Goal: Transaction & Acquisition: Purchase product/service

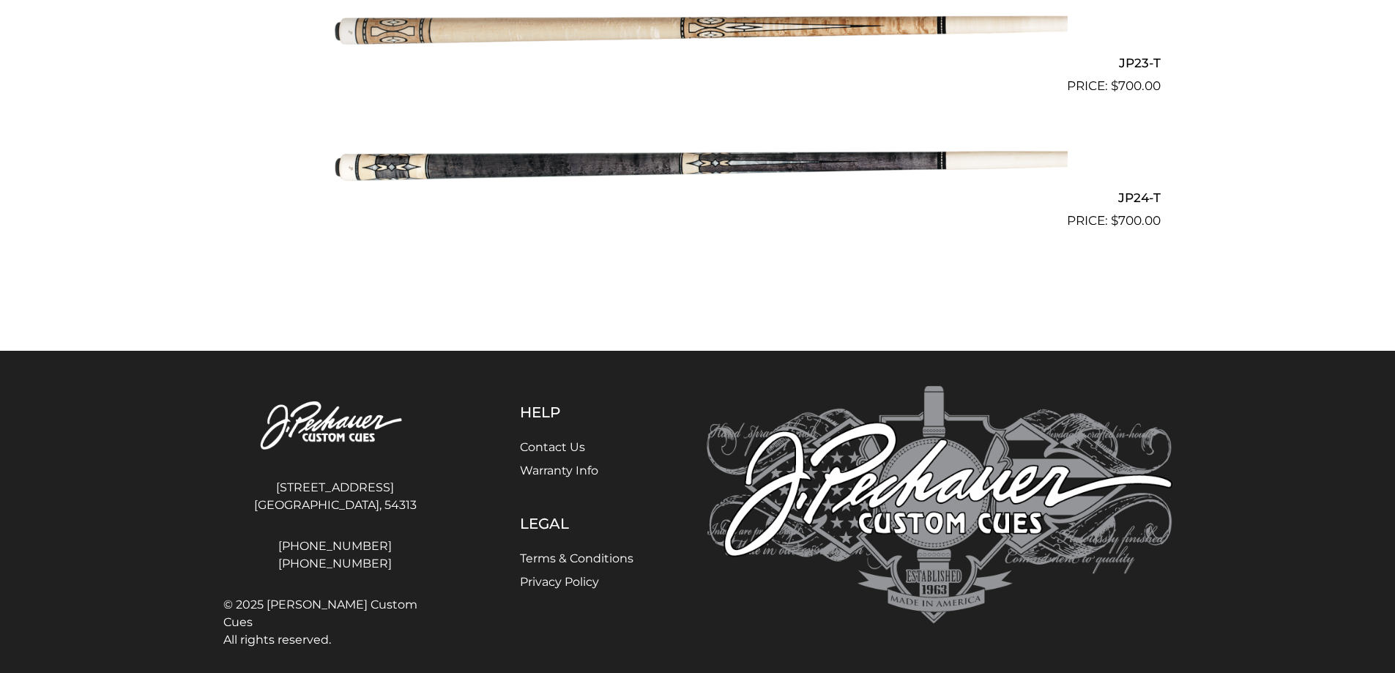
scroll to position [3488, 0]
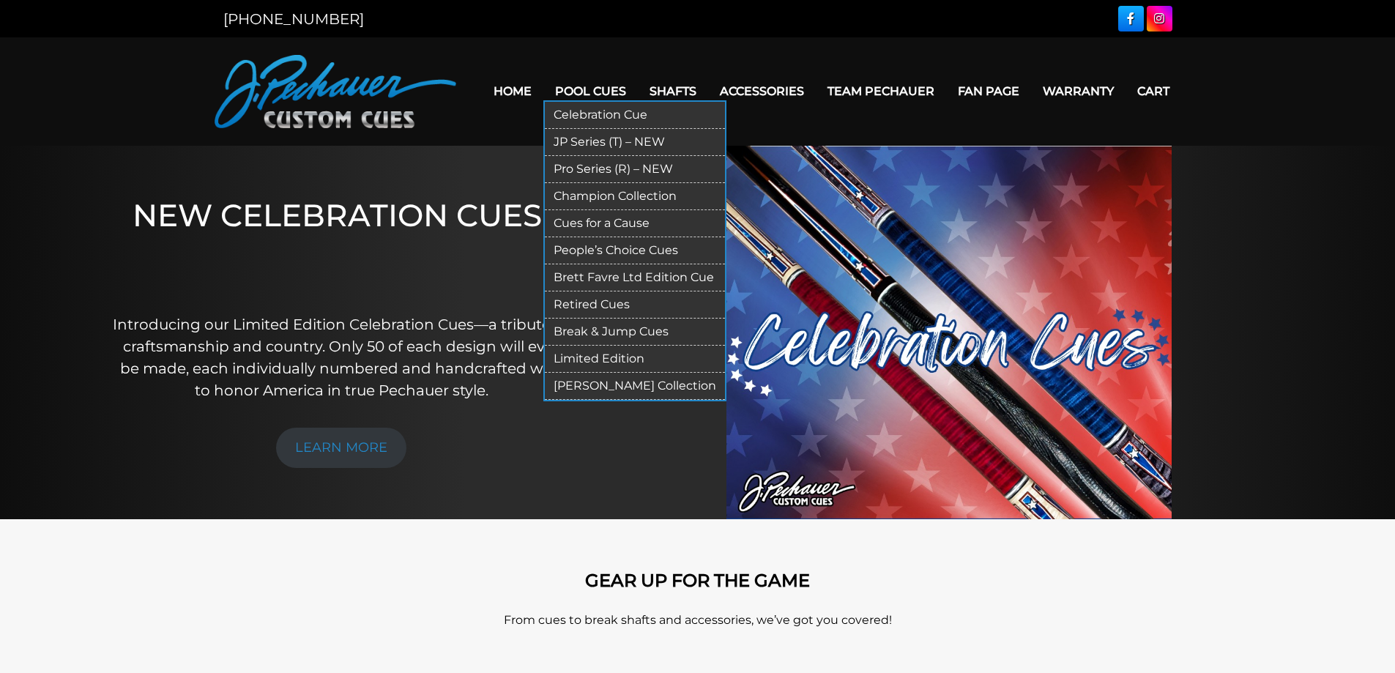
click at [592, 158] on link "Pro Series (R) – NEW" at bounding box center [635, 169] width 180 height 27
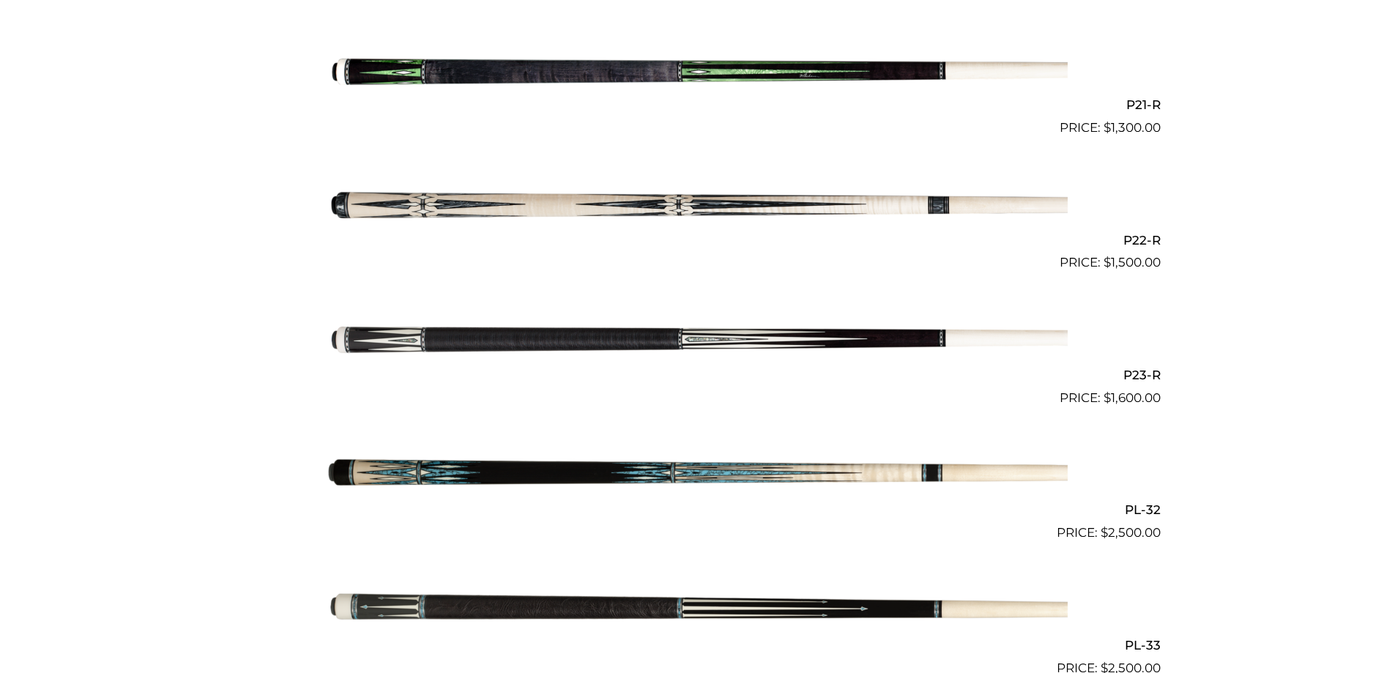
scroll to position [3166, 0]
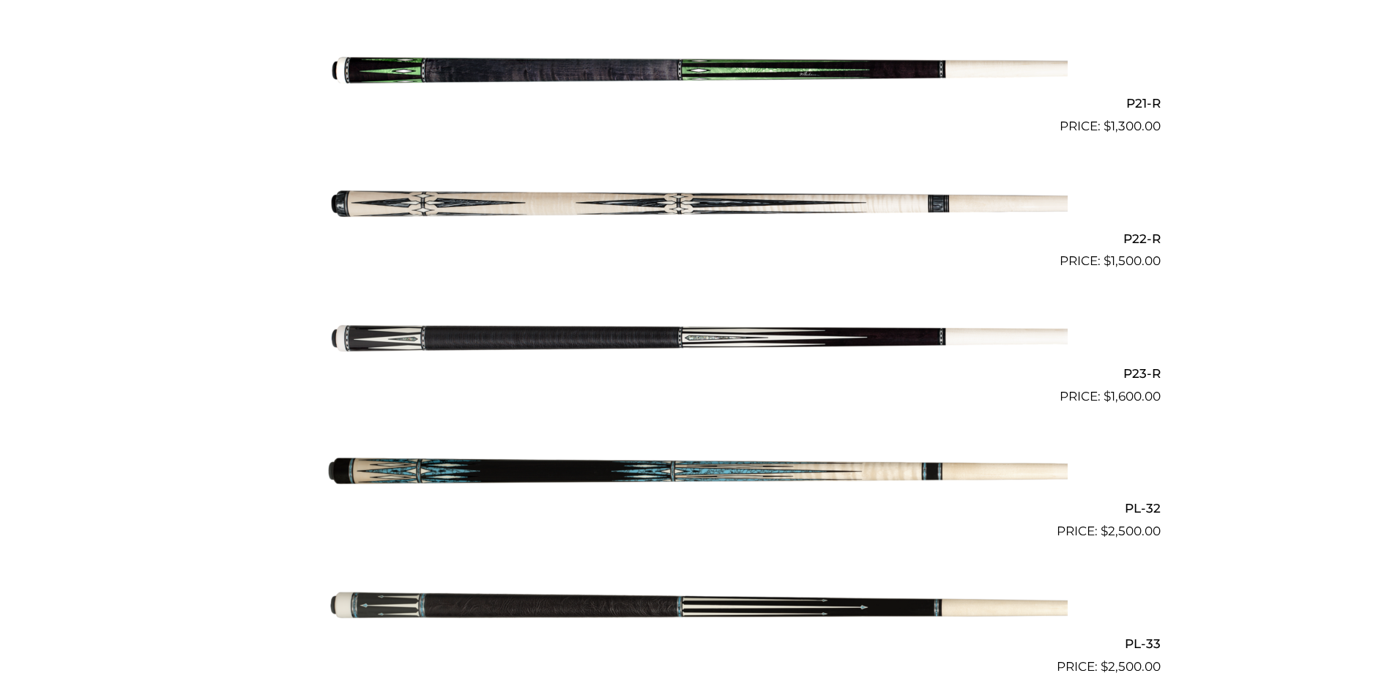
click at [627, 201] on img at bounding box center [697, 203] width 739 height 123
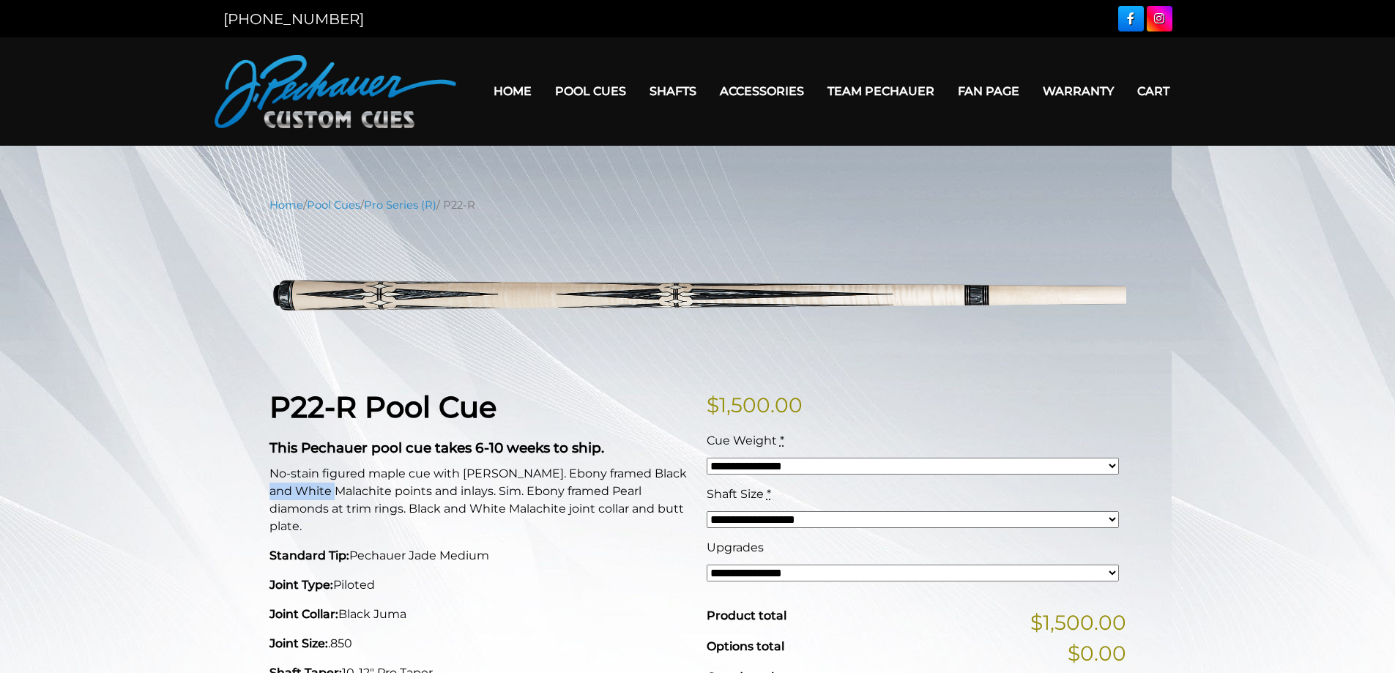
drag, startPoint x: 266, startPoint y: 485, endPoint x: 329, endPoint y: 490, distance: 64.0
click at [329, 490] on div "P22-R Pool Cue This Pechauer pool cue takes 6-10 weeks to ship. No-stain figure…" at bounding box center [479, 677] width 437 height 577
copy p "Malachite"
